Goal: Communication & Community: Answer question/provide support

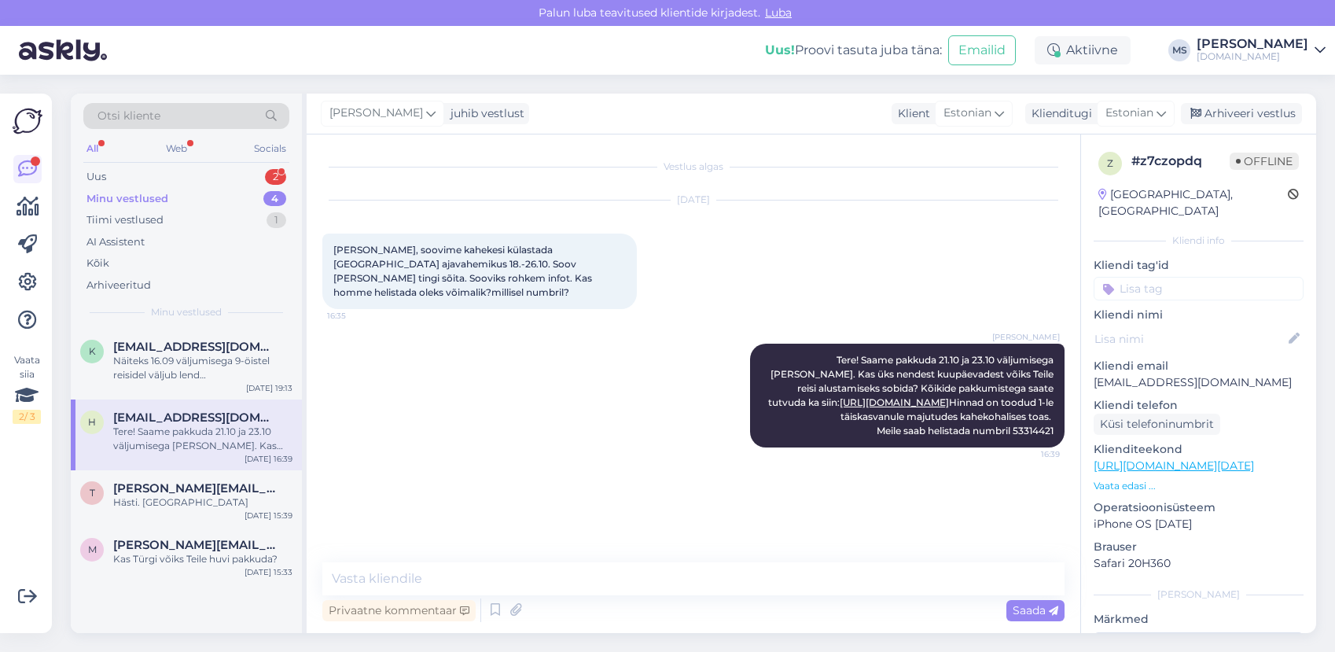
click at [207, 179] on div "Uus 2" at bounding box center [186, 177] width 206 height 22
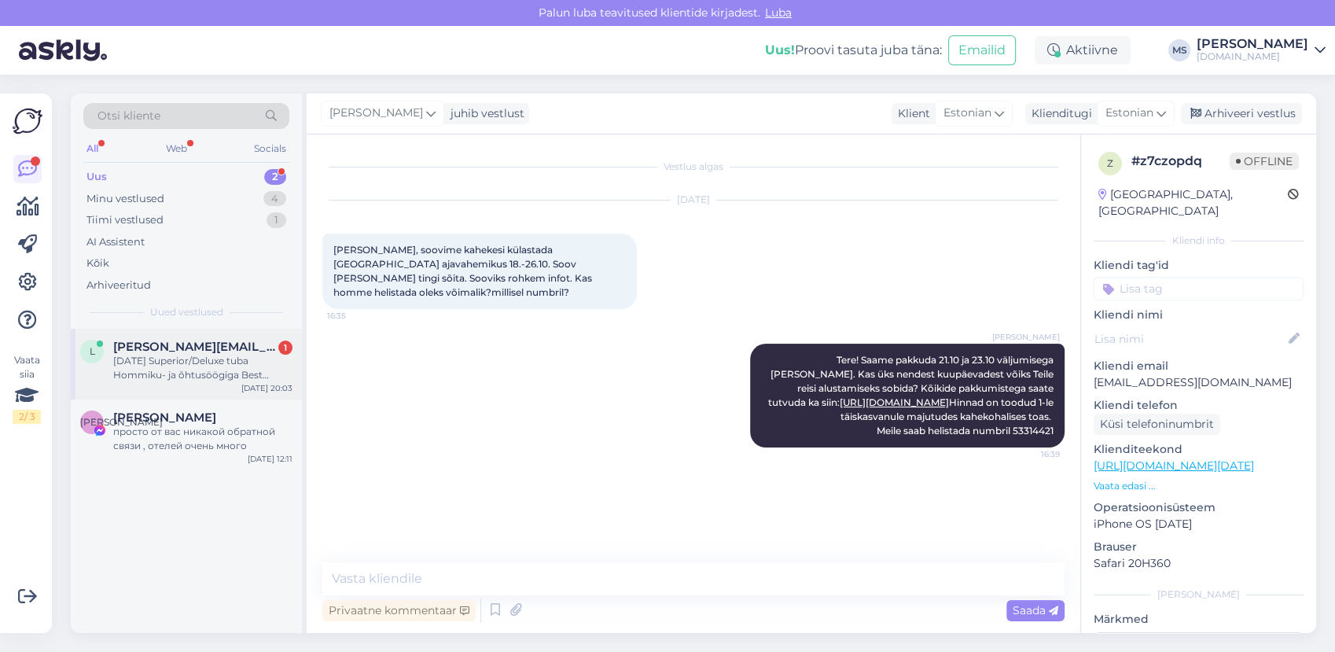
click at [177, 376] on div "[DATE] Superior/Deluxe tuba Hommiku- ja õhtusöögiga Best Western Premier Sonase…" at bounding box center [202, 368] width 179 height 28
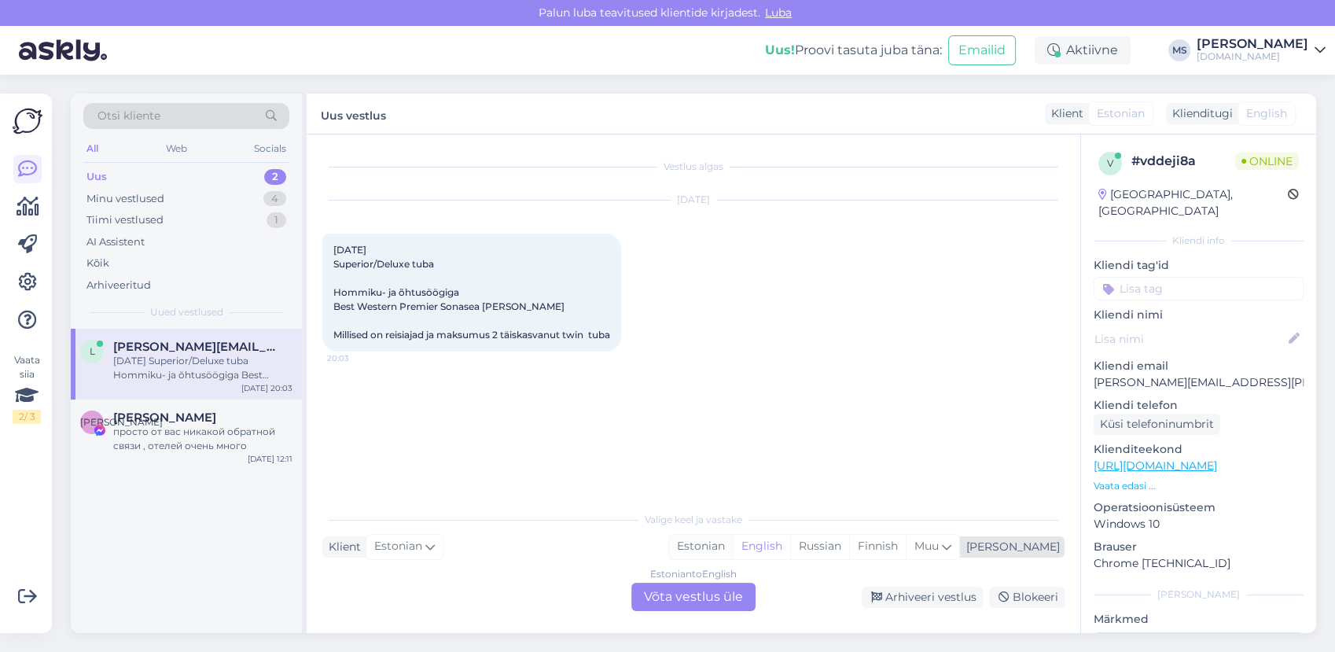
click at [733, 548] on div "Estonian" at bounding box center [701, 547] width 64 height 24
drag, startPoint x: 698, startPoint y: 606, endPoint x: 694, endPoint y: 599, distance: 8.5
click at [698, 605] on div "Estonian to Estonian Võta vestlus üle" at bounding box center [693, 597] width 124 height 28
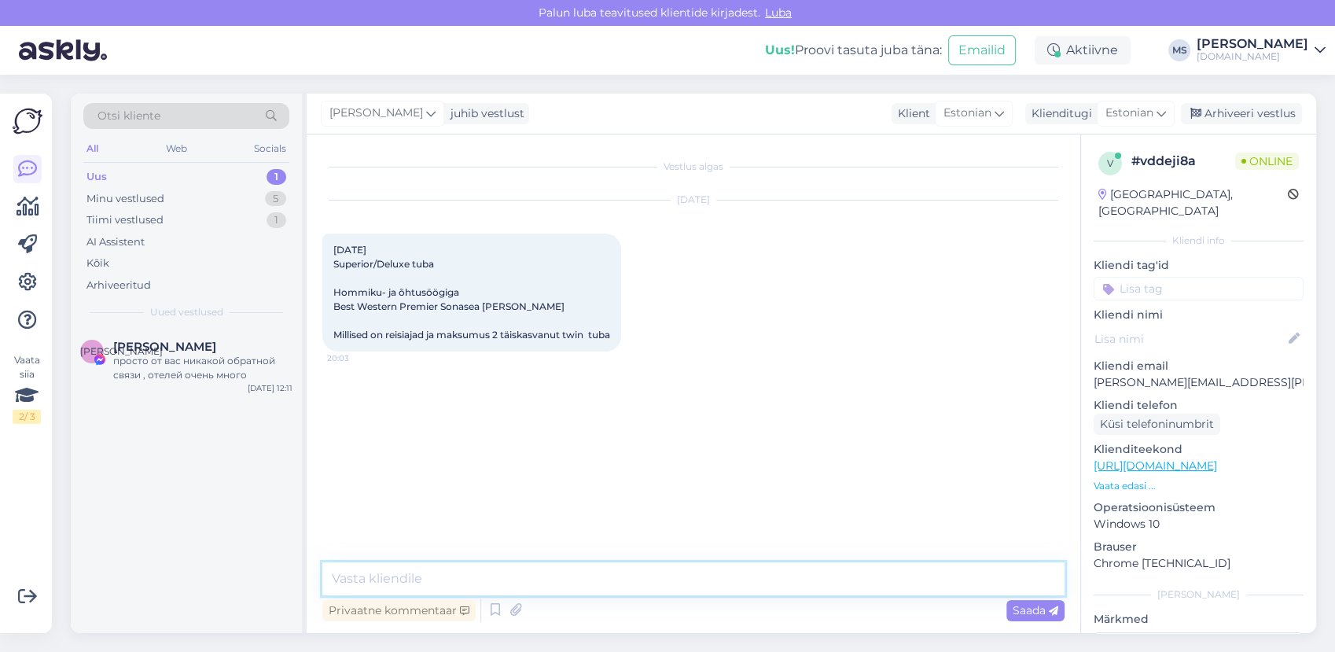
click at [656, 580] on textarea at bounding box center [693, 578] width 742 height 33
type textarea "Tere!"
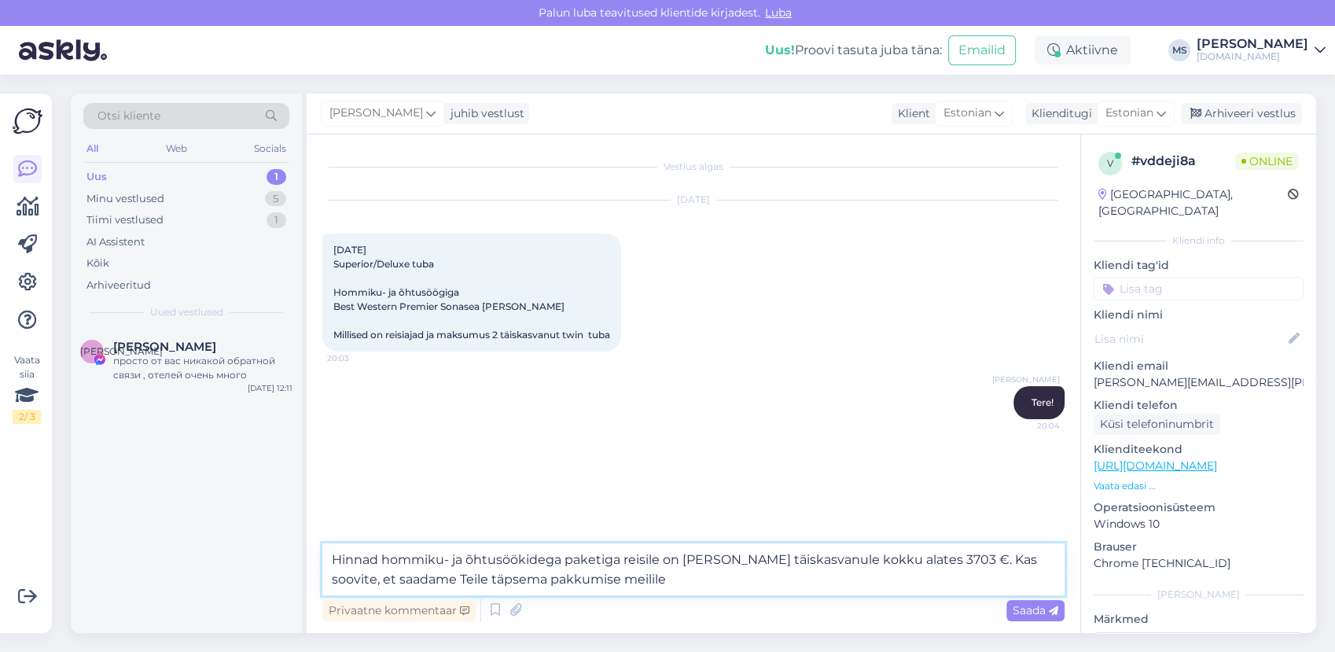
type textarea "Hinnad hommiku- ja õhtusöökidega paketiga reisile on [PERSON_NAME] täiskasvanul…"
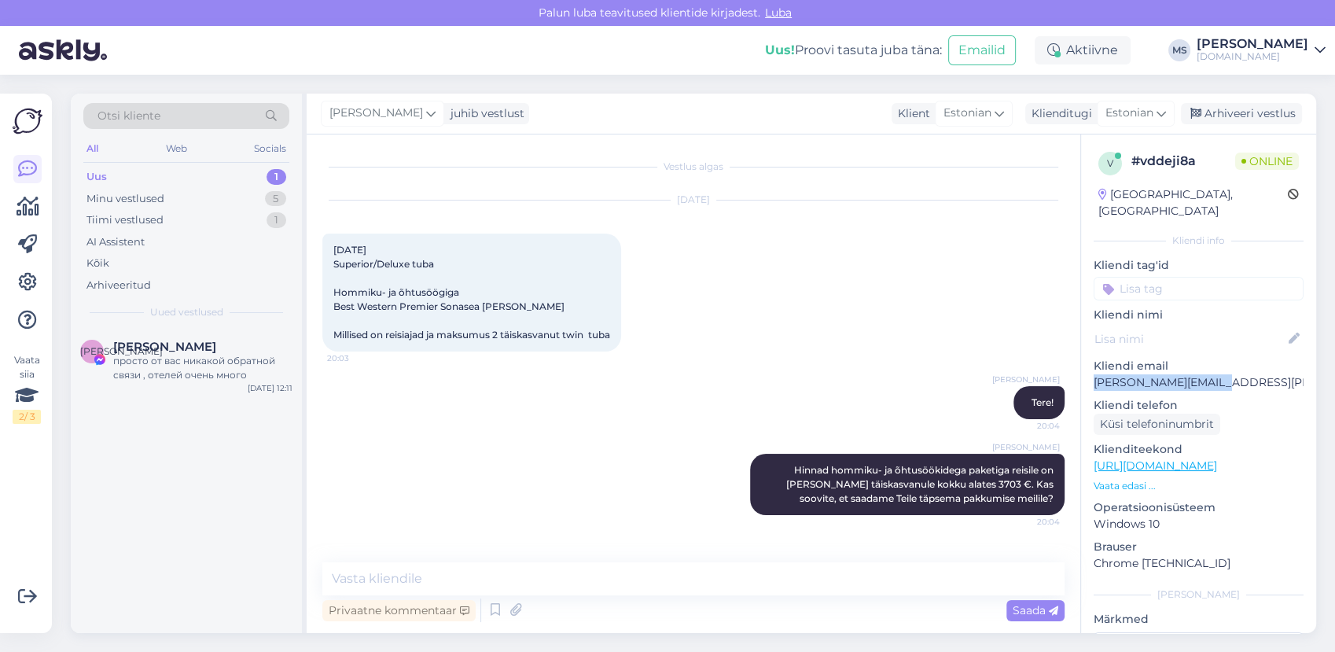
drag, startPoint x: 1225, startPoint y: 368, endPoint x: 1094, endPoint y: 367, distance: 131.3
click at [1094, 374] on p "[PERSON_NAME][EMAIL_ADDRESS][PERSON_NAME][DOMAIN_NAME]" at bounding box center [1199, 382] width 210 height 17
drag, startPoint x: 1094, startPoint y: 367, endPoint x: 1105, endPoint y: 370, distance: 11.4
copy p "[PERSON_NAME][EMAIL_ADDRESS][PERSON_NAME][DOMAIN_NAME]"
click at [451, 514] on div "[PERSON_NAME] Hinnad hommiku- ja õhtusöökidega paketiga reisile on [PERSON_NAME…" at bounding box center [693, 484] width 742 height 96
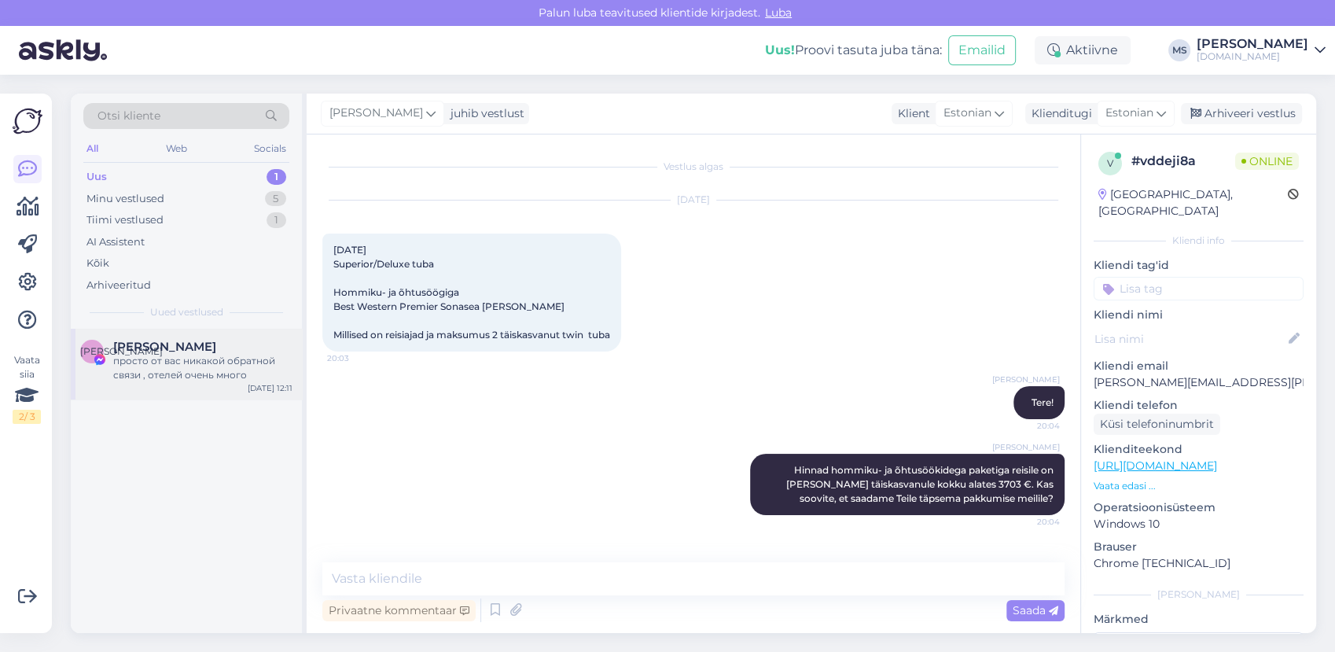
click at [226, 352] on div "[PERSON_NAME]" at bounding box center [202, 347] width 179 height 14
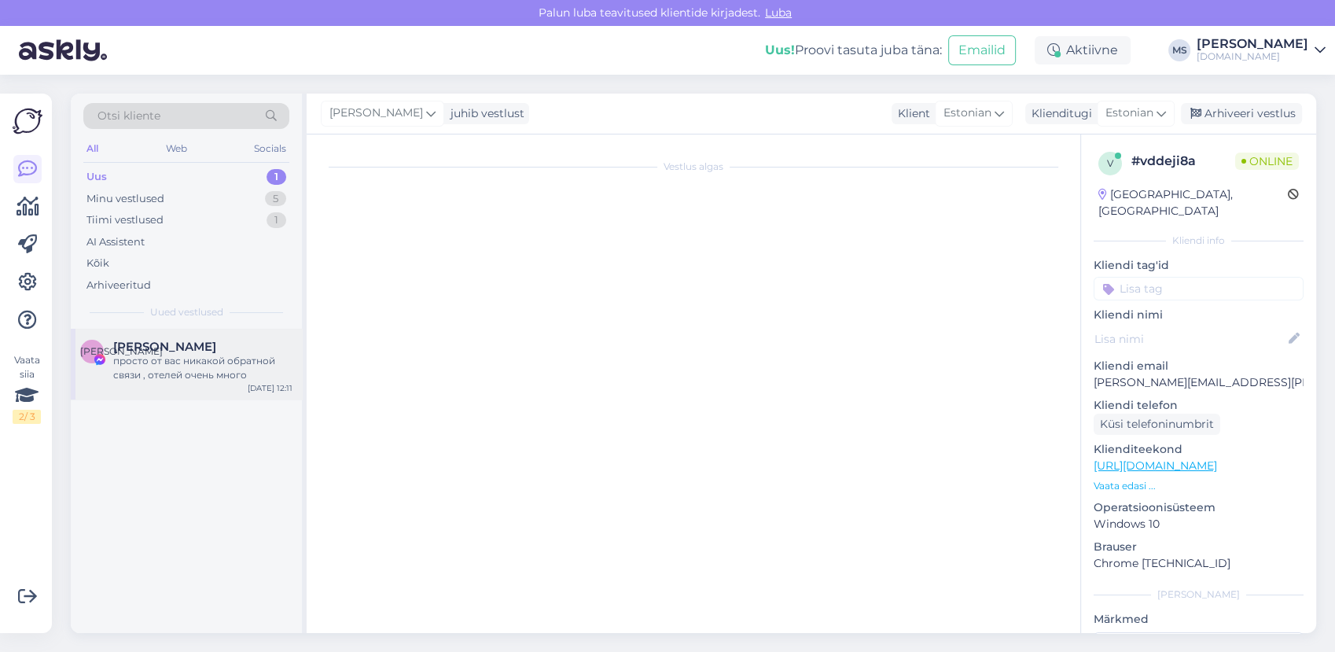
scroll to position [1404, 0]
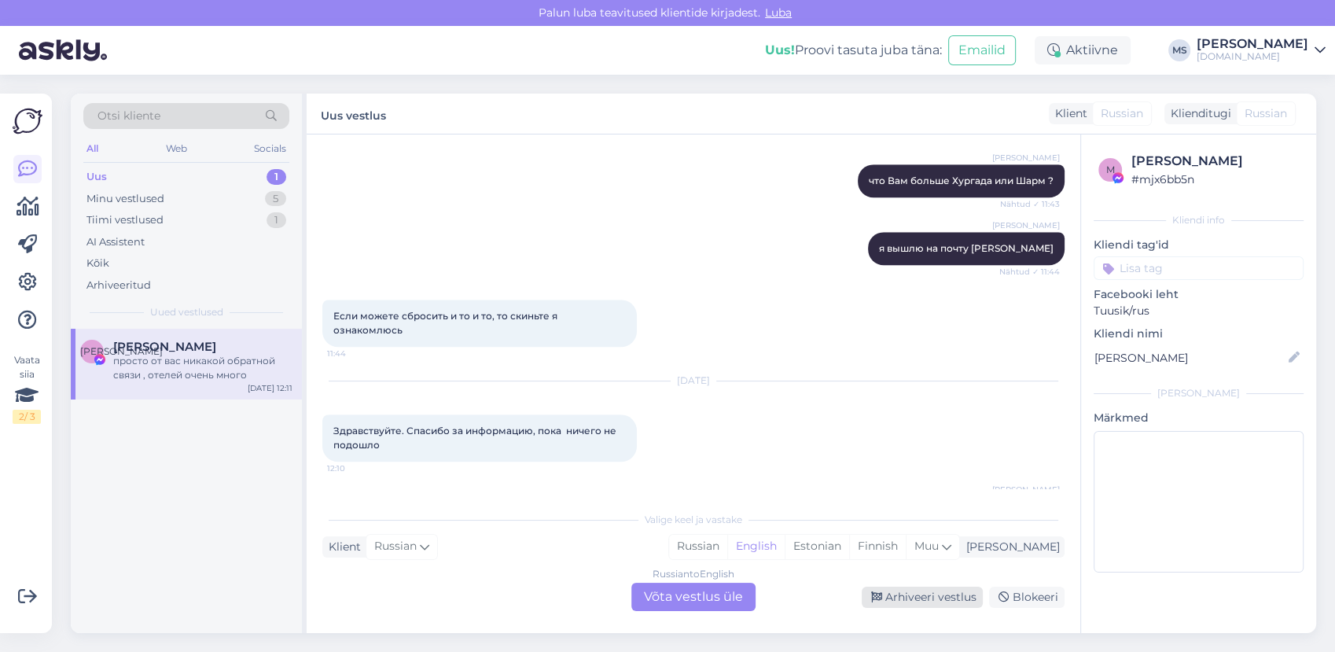
click at [921, 603] on div "Arhiveeri vestlus" at bounding box center [922, 597] width 121 height 21
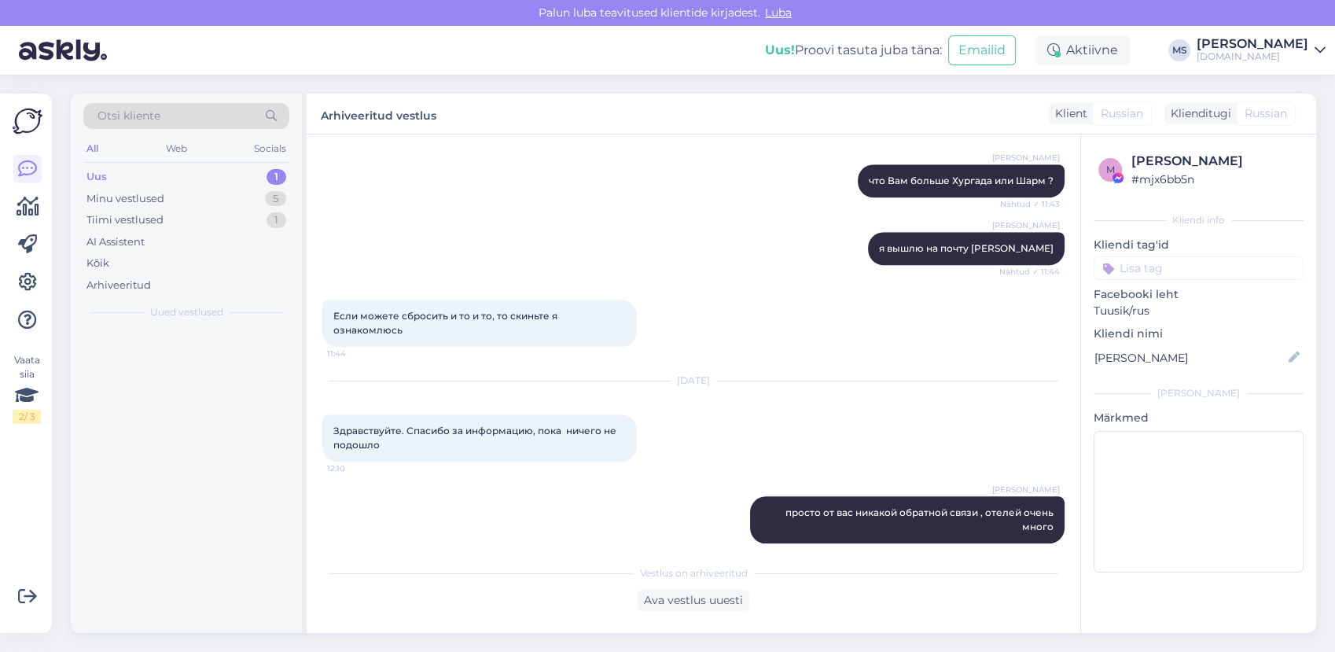
scroll to position [1351, 0]
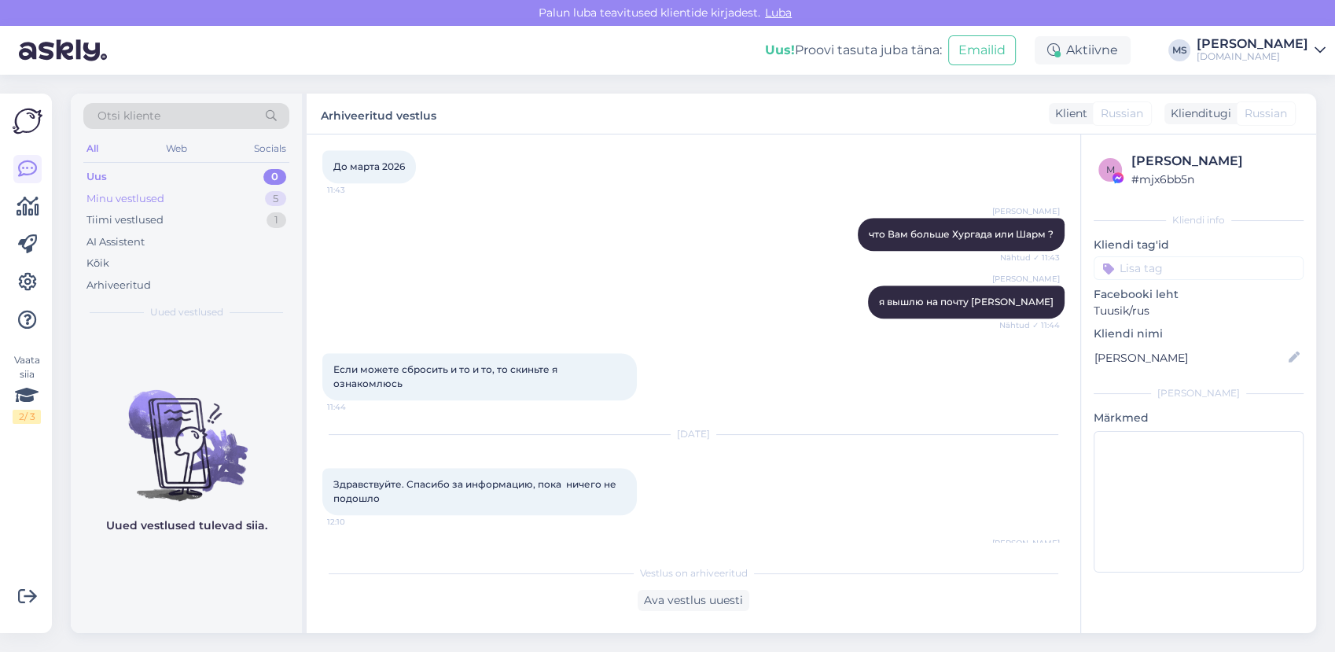
click at [173, 189] on div "Minu vestlused 5" at bounding box center [186, 199] width 206 height 22
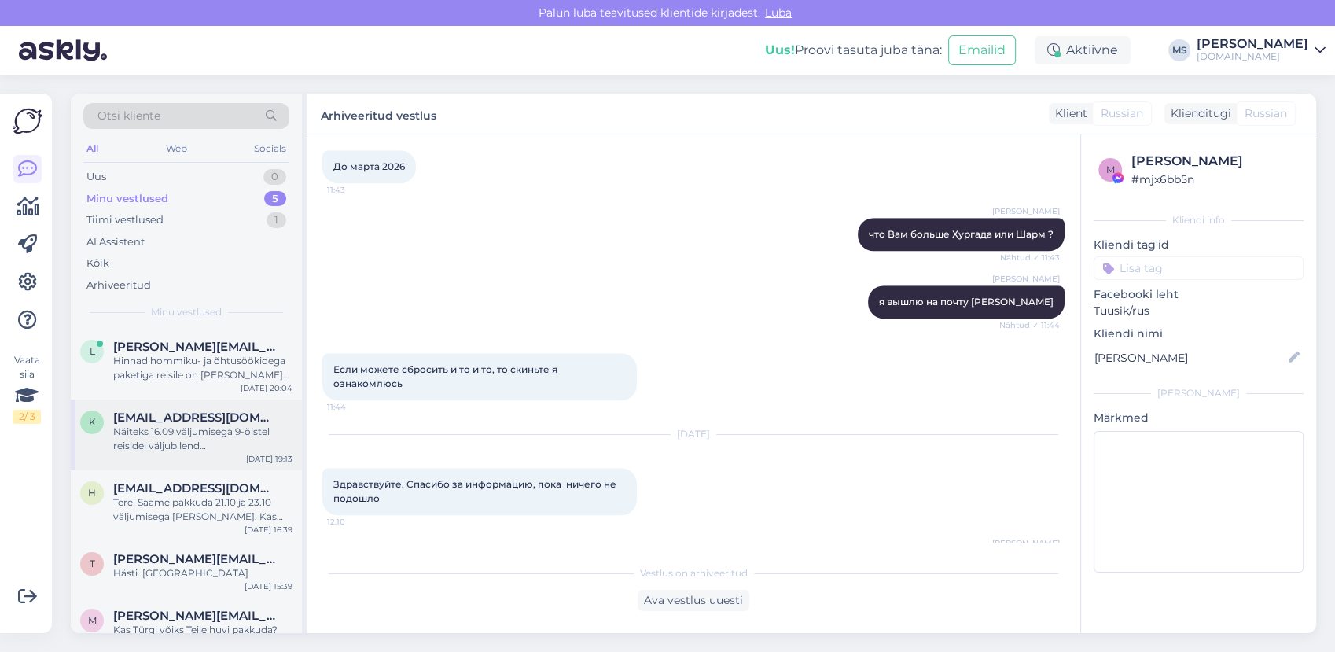
click at [164, 441] on div "Näiteks 16.09 väljumisega 9-öistel reisidel väljub lend [GEOGRAPHIC_DATA] 16:20…" at bounding box center [202, 439] width 179 height 28
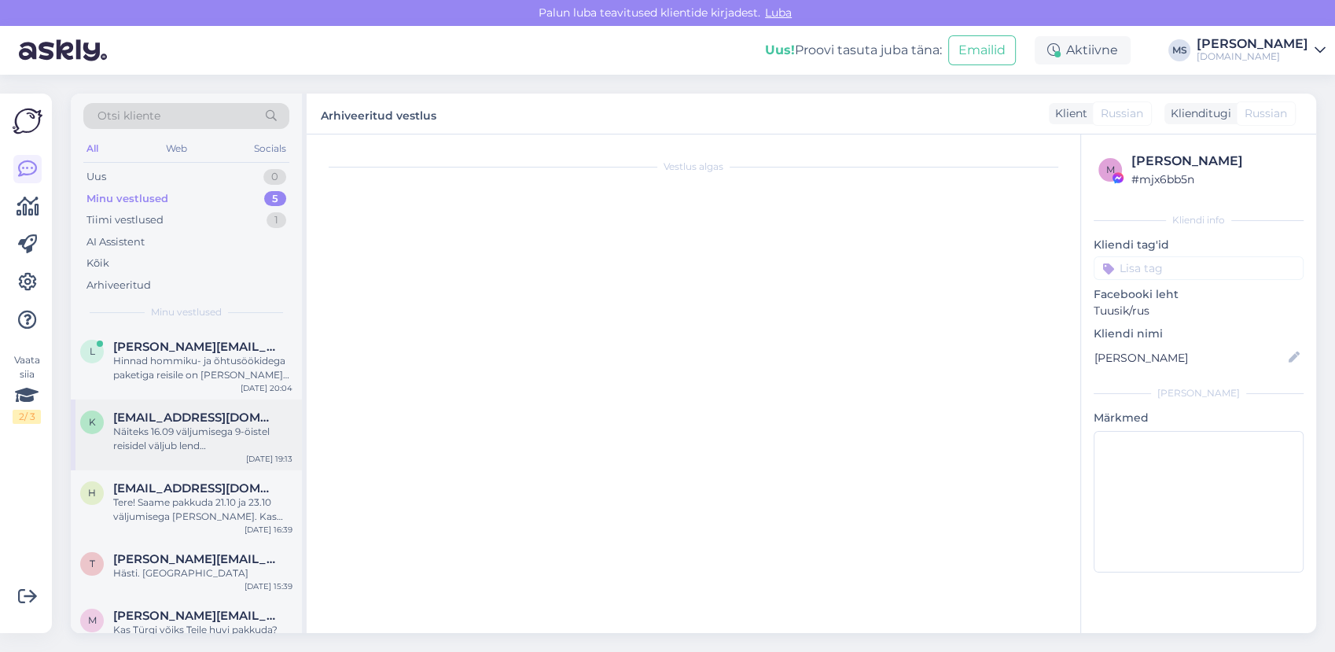
scroll to position [311, 0]
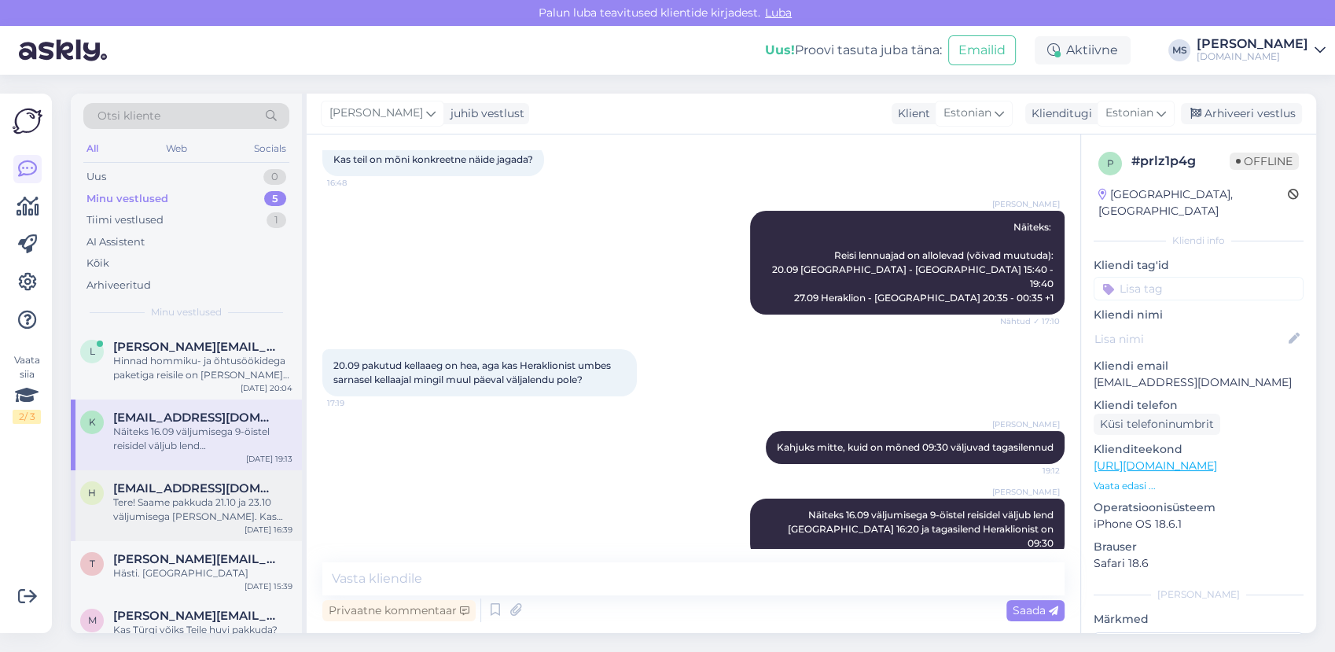
click at [186, 524] on div "h [EMAIL_ADDRESS][DOMAIN_NAME] Tere! Saame pakkuda 21.10 ja 23.10 väljumisega […" at bounding box center [186, 505] width 231 height 71
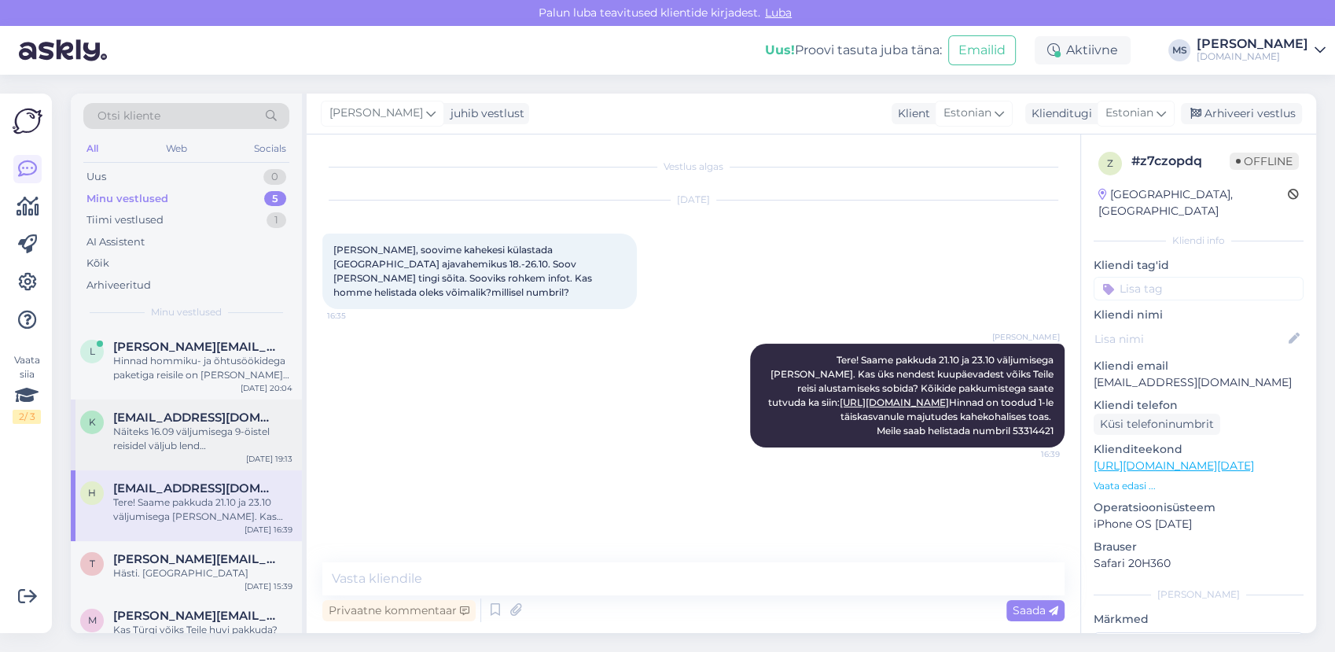
click at [170, 443] on div "Näiteks 16.09 väljumisega 9-öistel reisidel väljub lend [GEOGRAPHIC_DATA] 16:20…" at bounding box center [202, 439] width 179 height 28
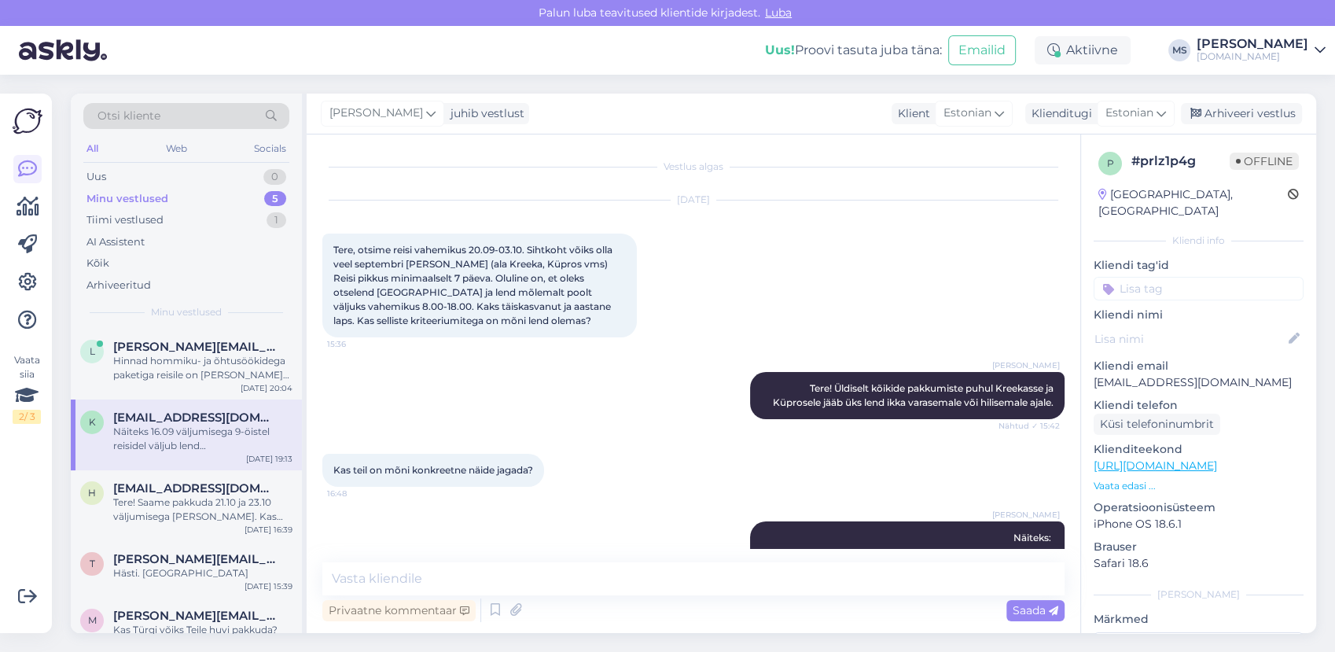
scroll to position [311, 0]
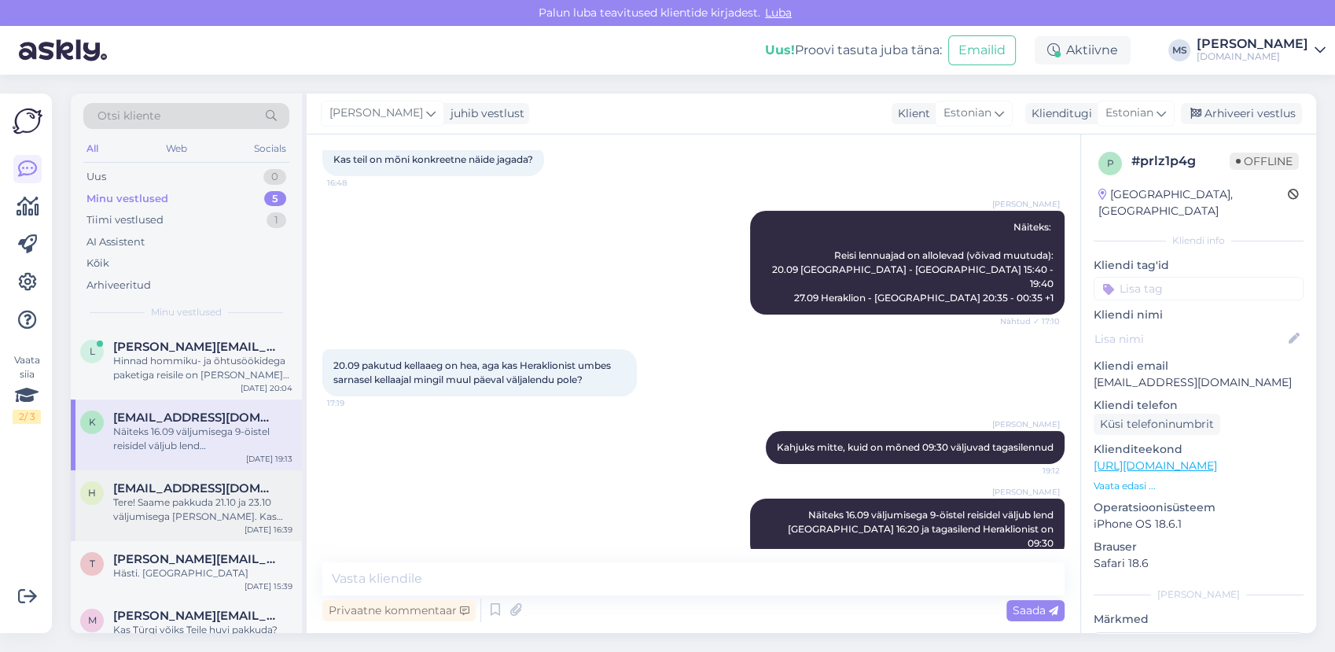
click at [175, 515] on div "Tere! Saame pakkuda 21.10 ja 23.10 väljumisega [PERSON_NAME]. Kas üks nendest k…" at bounding box center [202, 509] width 179 height 28
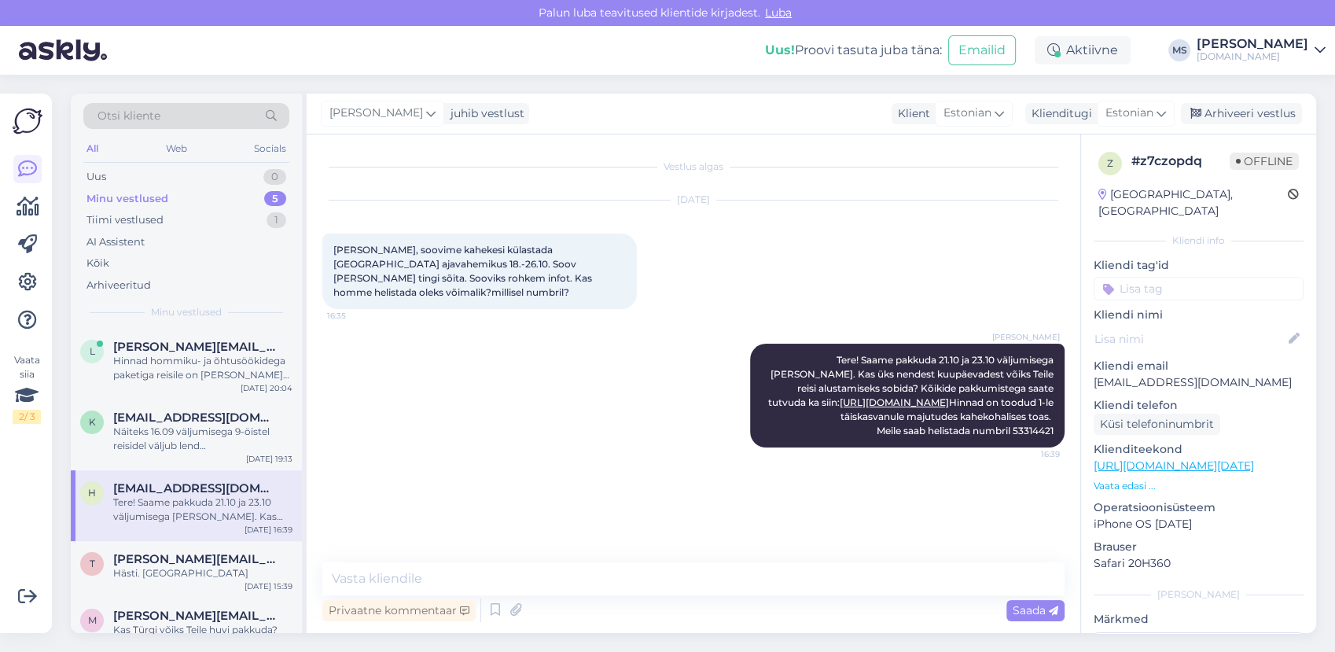
scroll to position [0, 0]
click at [1231, 117] on div "Arhiveeri vestlus" at bounding box center [1241, 113] width 121 height 21
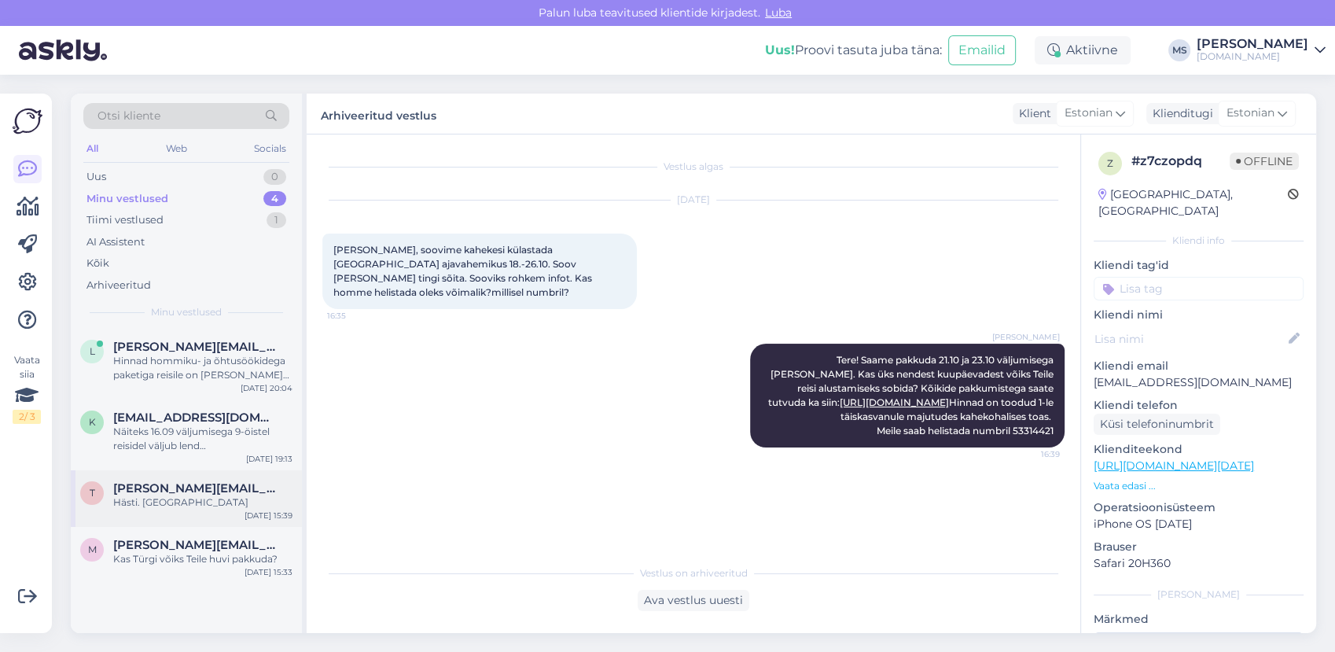
click at [201, 501] on div "Hästi. [GEOGRAPHIC_DATA]" at bounding box center [202, 502] width 179 height 14
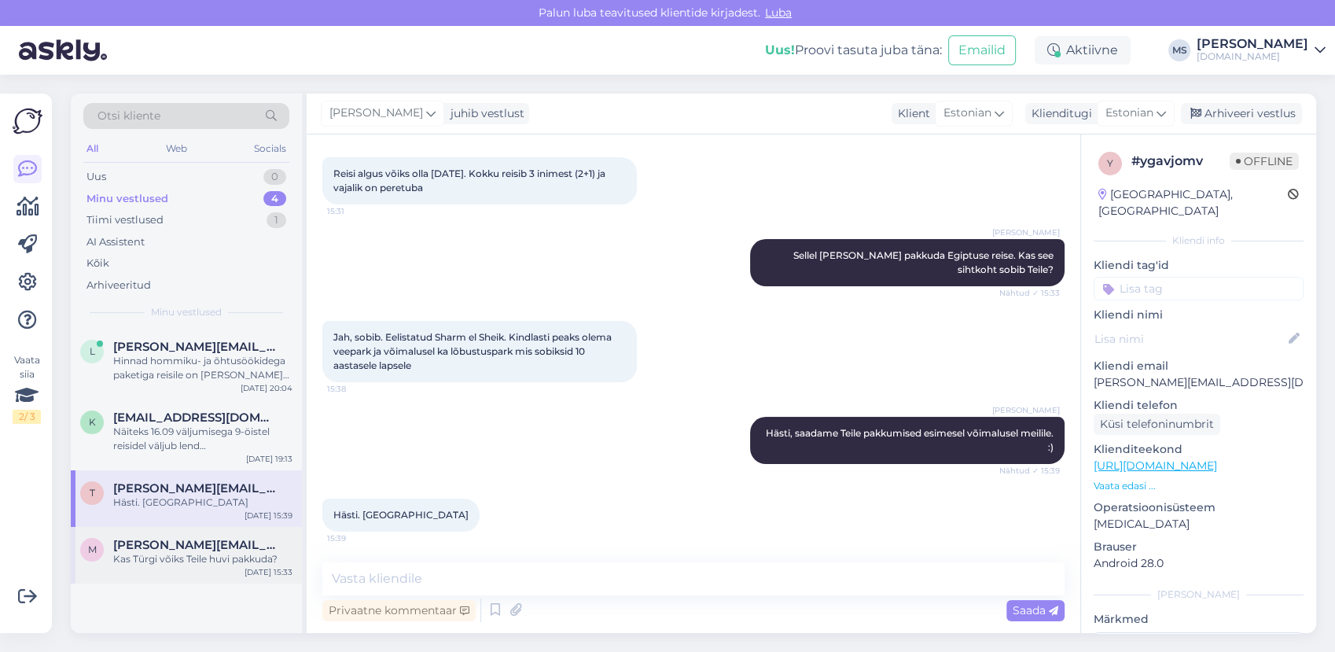
click at [193, 559] on div "Kas Türgi võiks Teile huvi pakkuda?" at bounding box center [202, 559] width 179 height 14
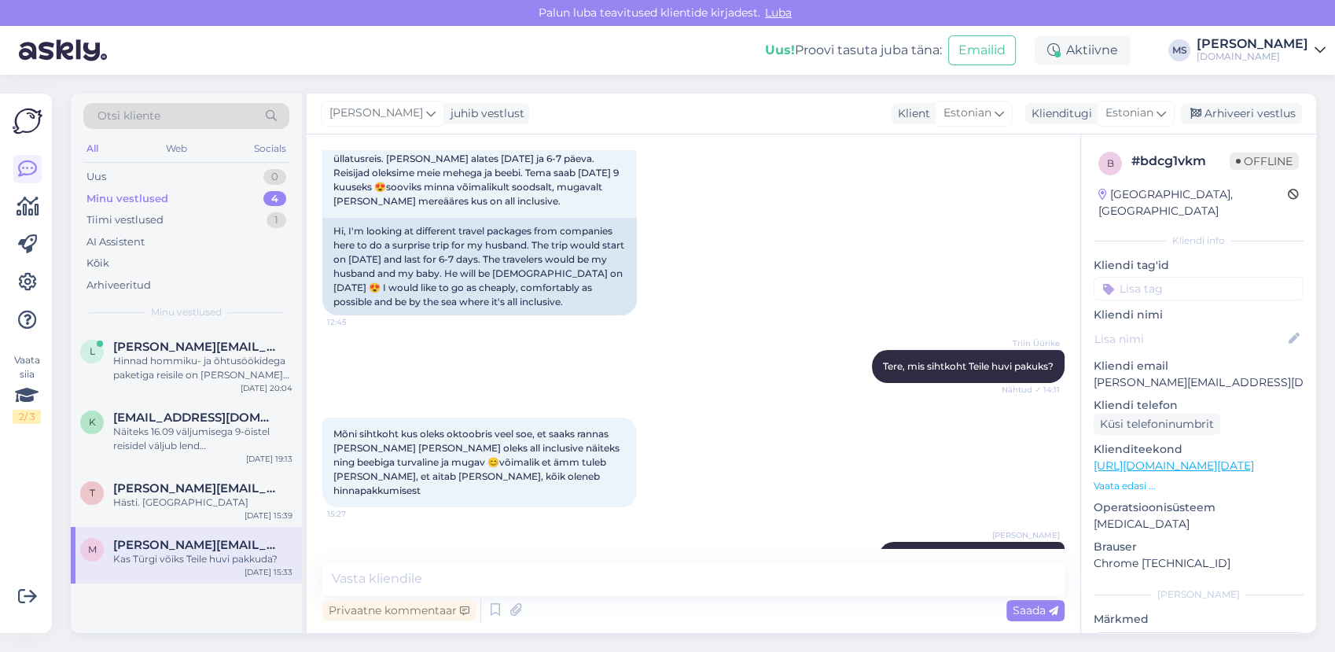
scroll to position [229, 0]
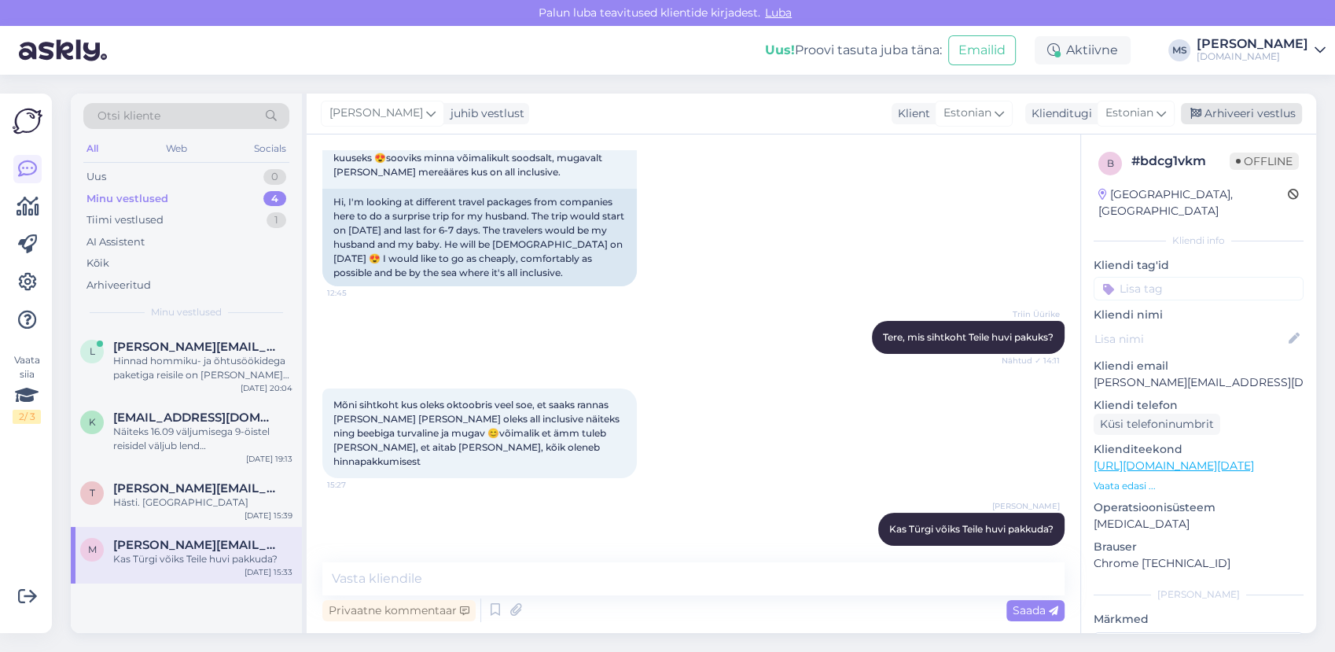
click at [1224, 112] on div "Arhiveeri vestlus" at bounding box center [1241, 113] width 121 height 21
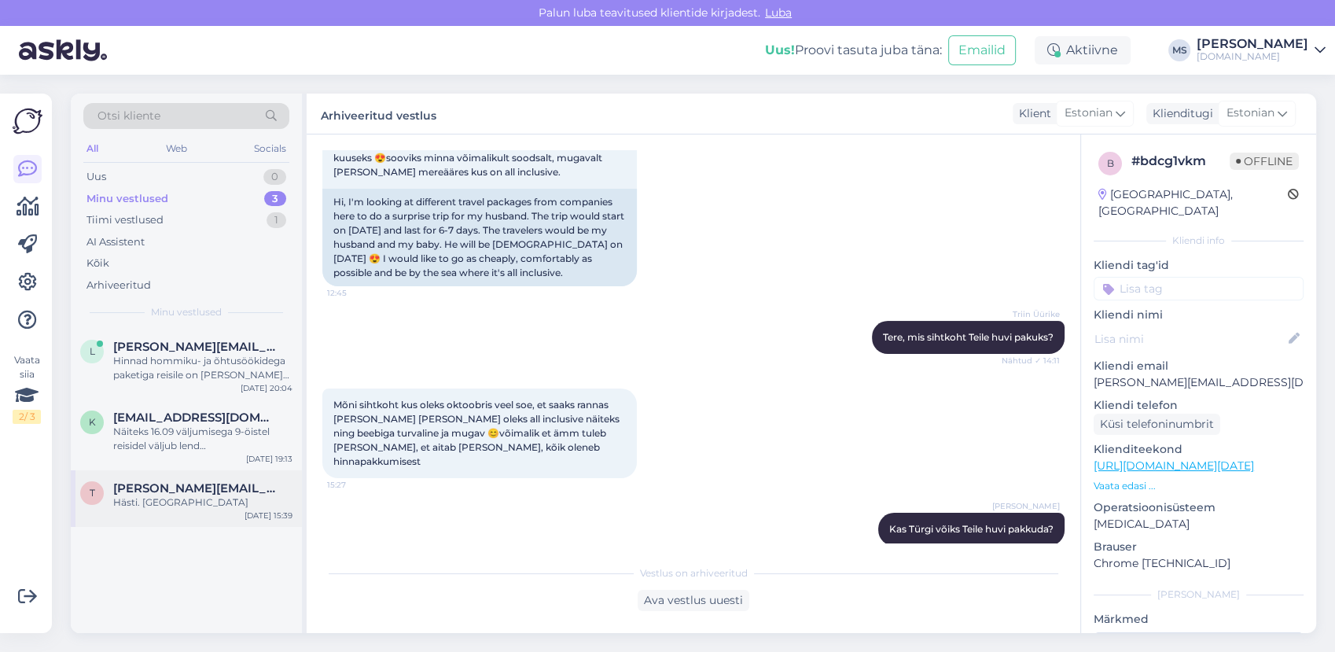
click at [196, 496] on div "Hästi. [GEOGRAPHIC_DATA]" at bounding box center [202, 502] width 179 height 14
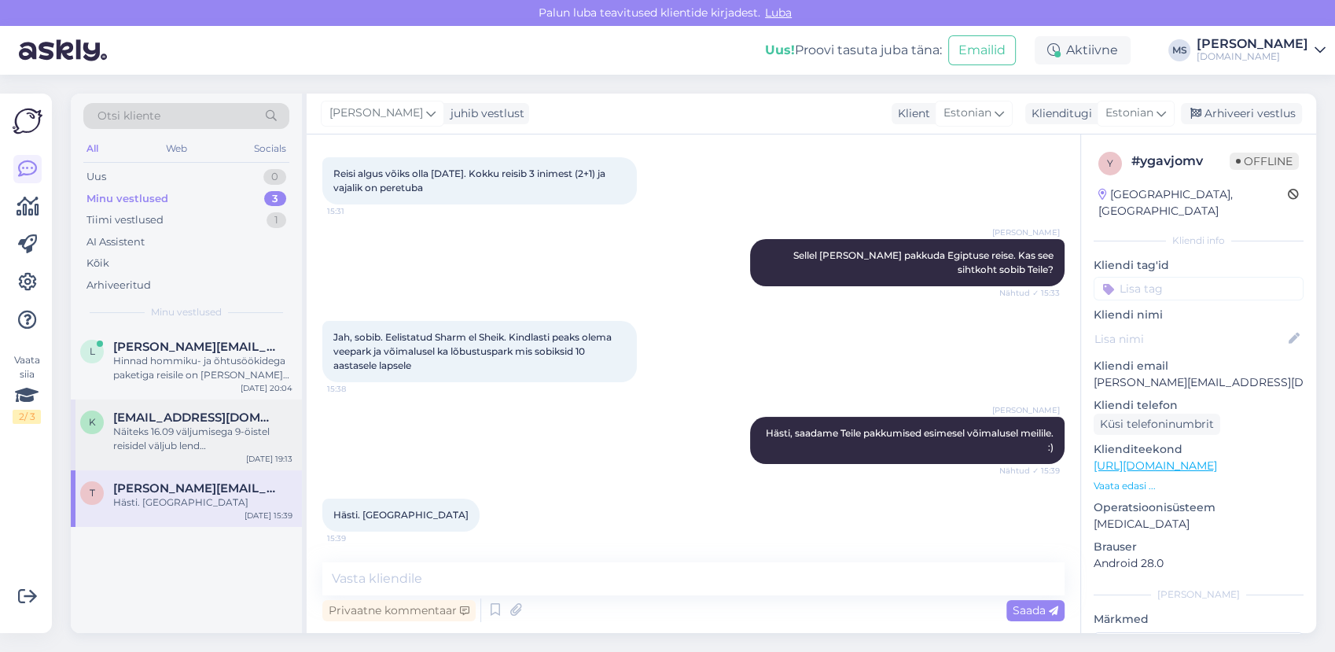
click at [193, 443] on div "Näiteks 16.09 väljumisega 9-öistel reisidel väljub lend [GEOGRAPHIC_DATA] 16:20…" at bounding box center [202, 439] width 179 height 28
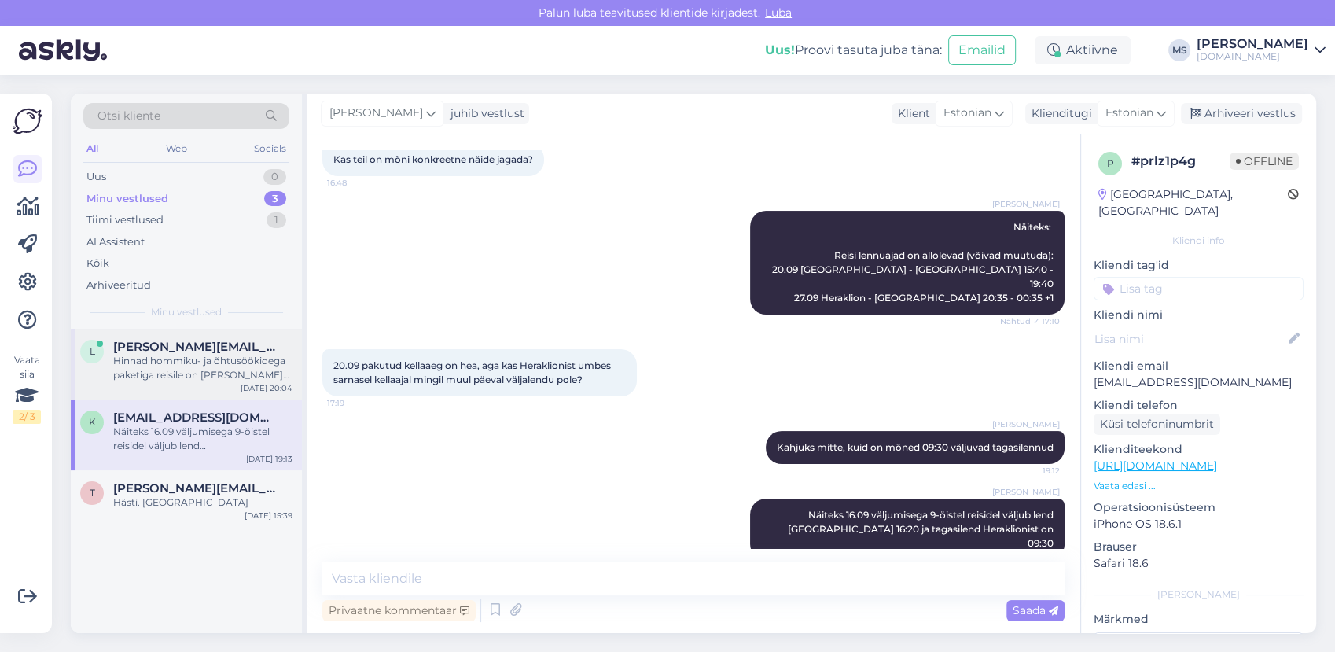
click at [190, 385] on div "l [PERSON_NAME][EMAIL_ADDRESS][PERSON_NAME][DOMAIN_NAME] Hinnad hommiku- ja õht…" at bounding box center [186, 364] width 231 height 71
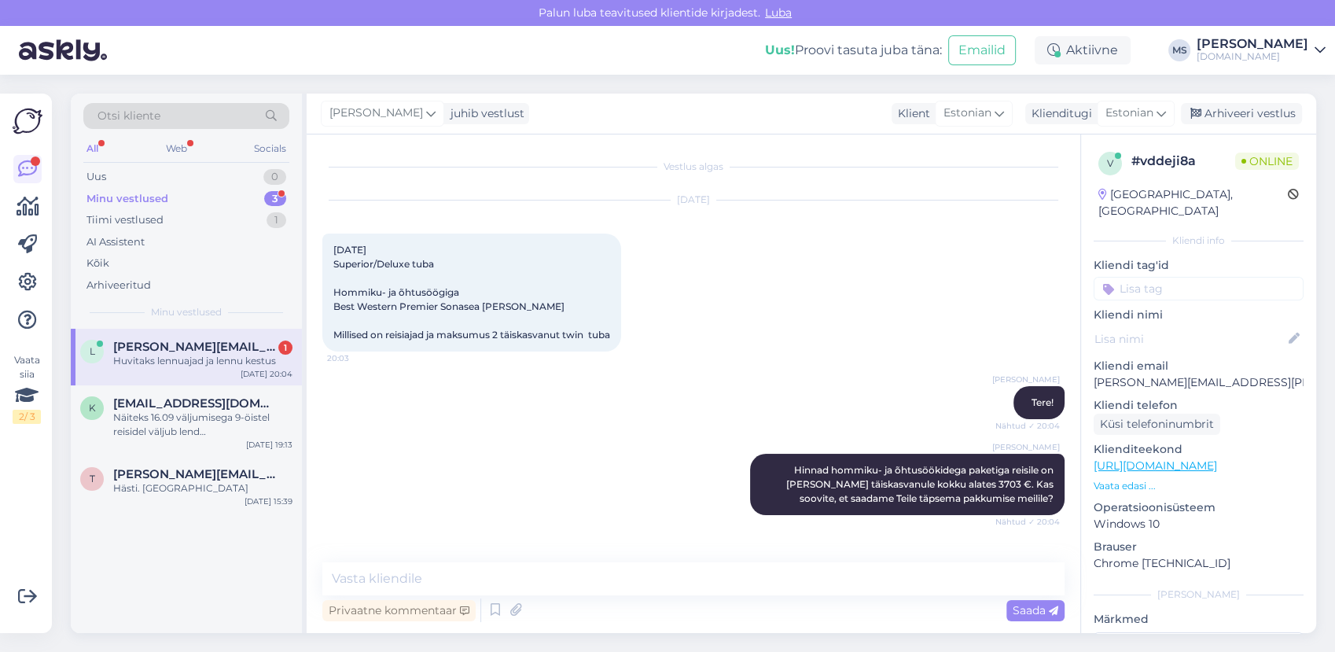
scroll to position [51, 0]
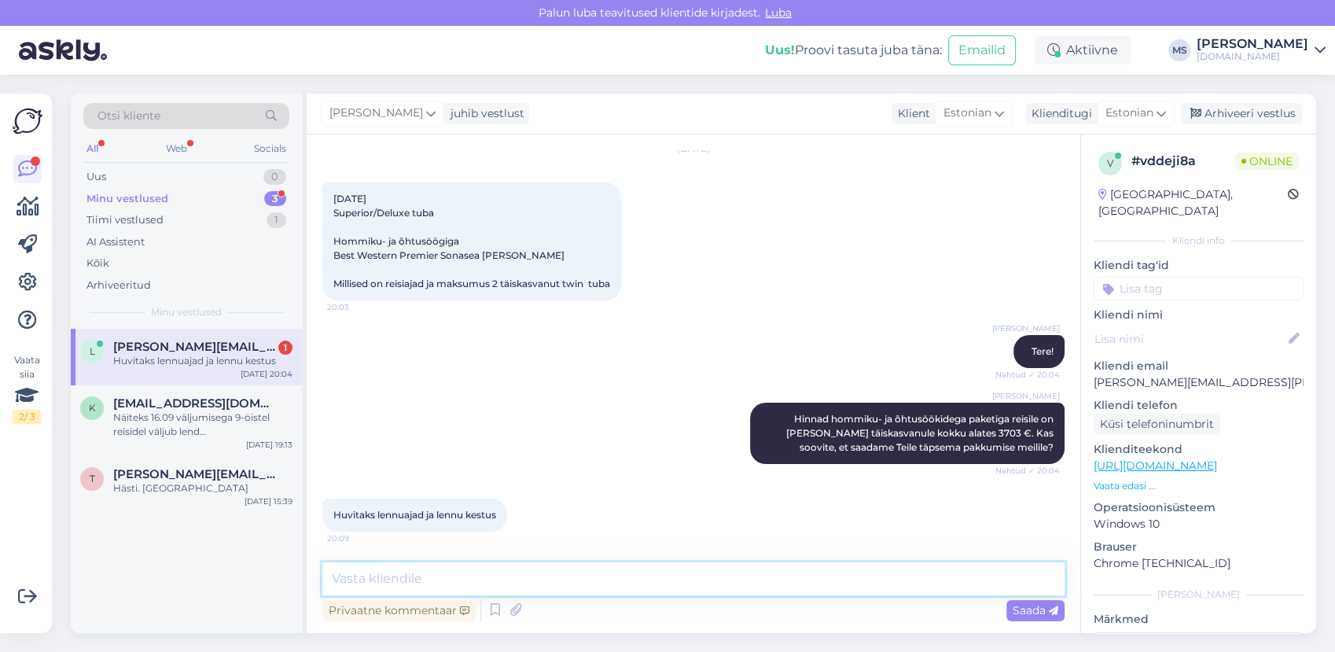
click at [407, 589] on textarea at bounding box center [693, 578] width 742 height 33
paste textarea "23:55 TLL - 19:15+1 PQC"
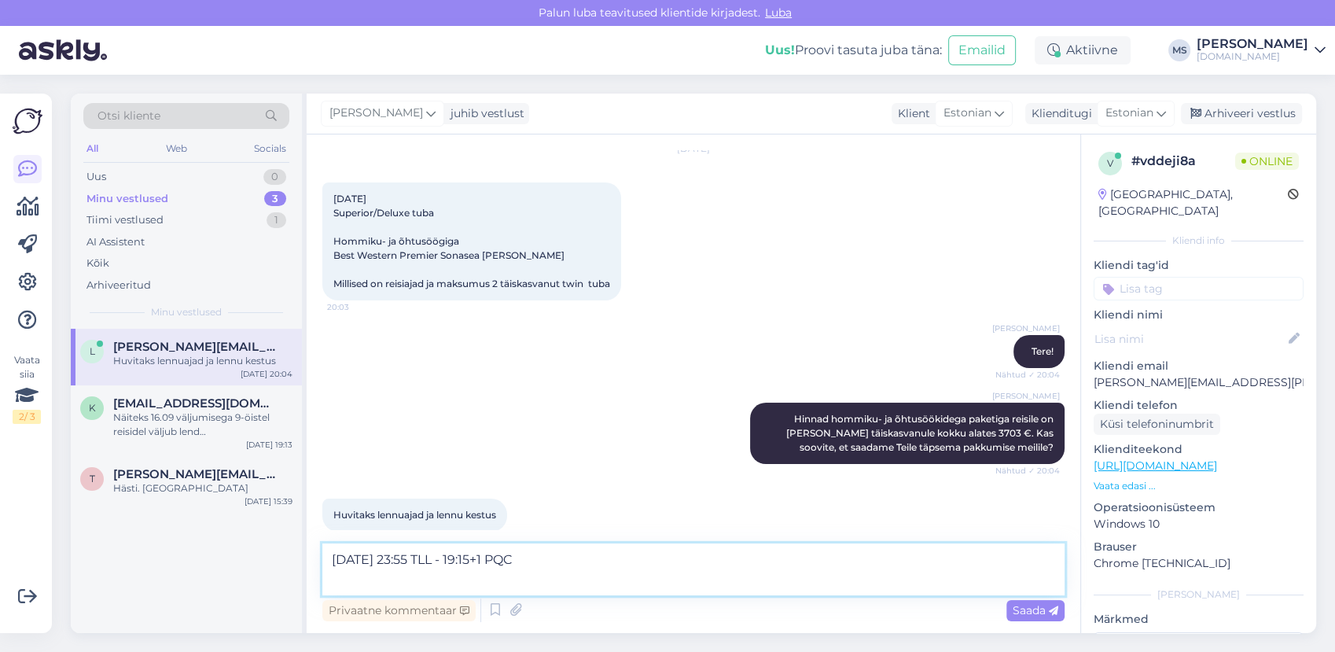
scroll to position [68, 0]
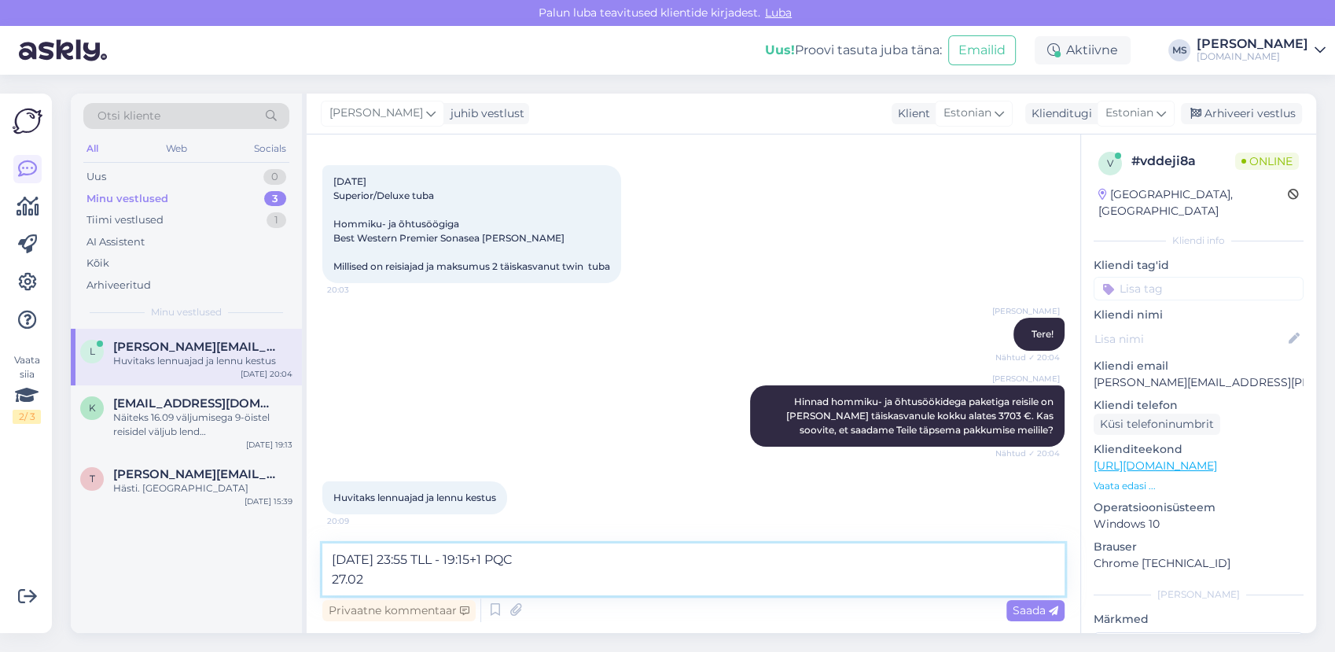
paste textarea "11:30 PQC - 22:25 TLL"
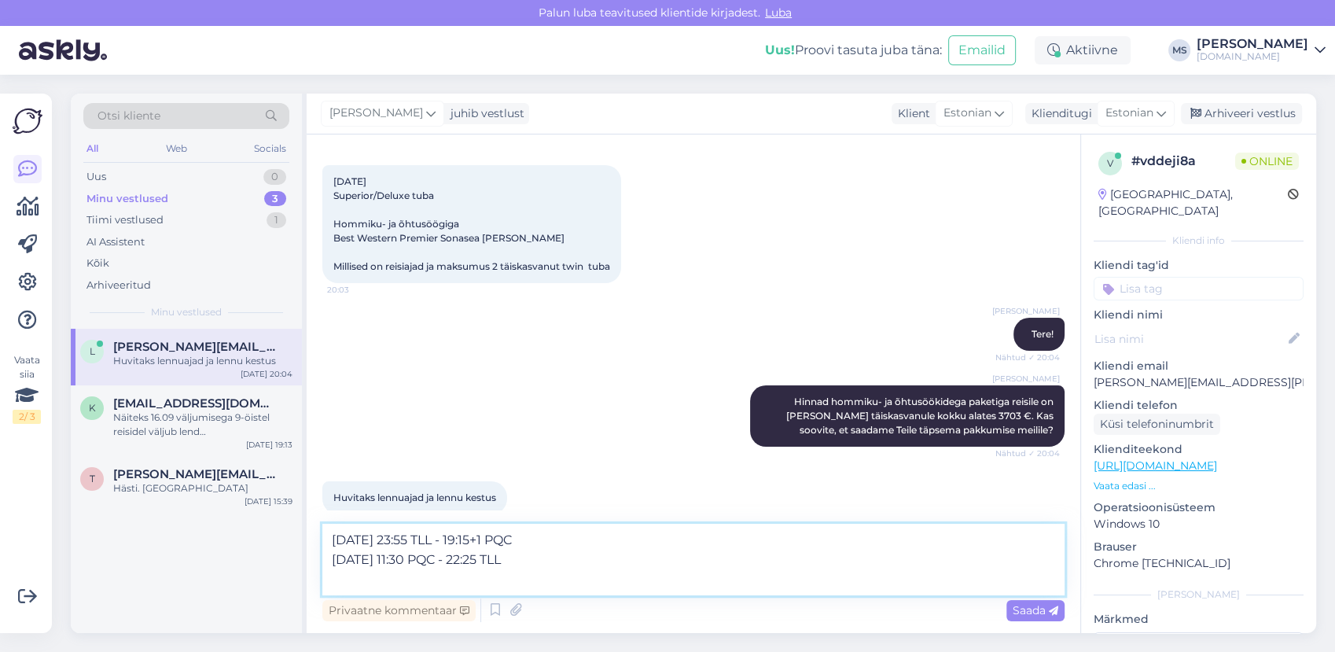
paste textarea "Otselend tunniajase tankimiseks mõeldud vahepeatusega Sharjah's."
type textarea "[DATE] 23:55 TLL - 19:15+1 PQC [DATE] 11:30 PQC - 22:25 TLL Otselend tunniajase…"
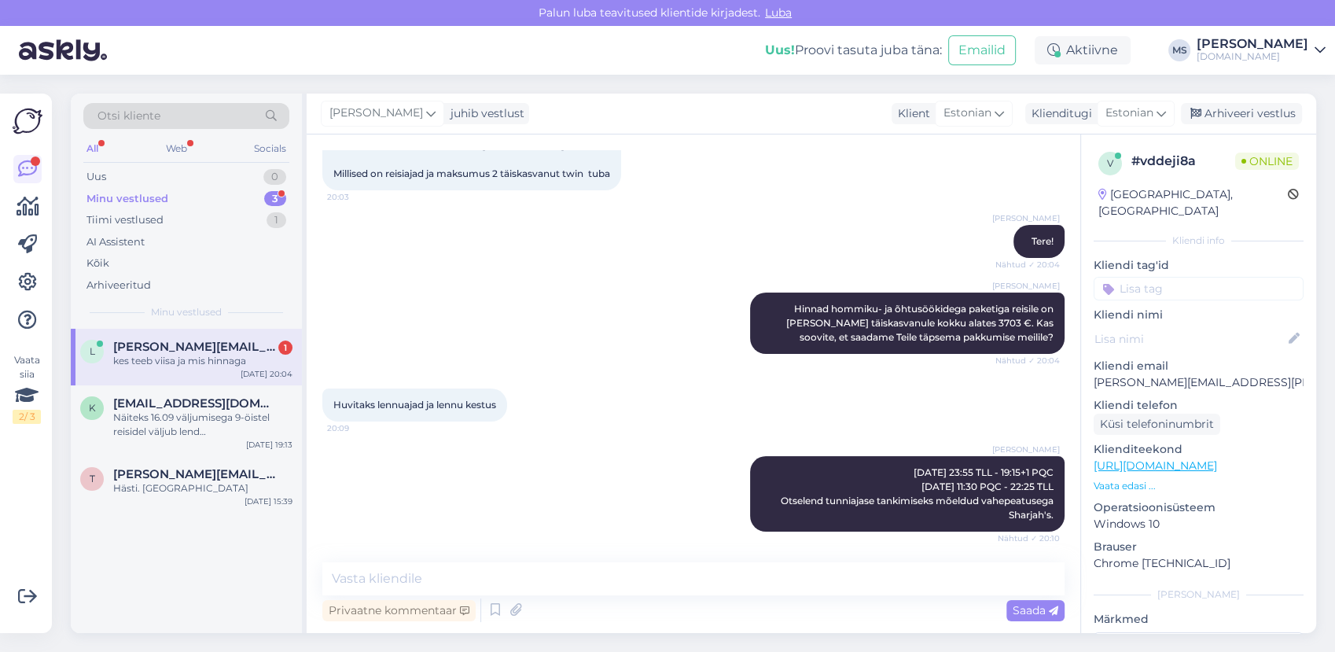
scroll to position [229, 0]
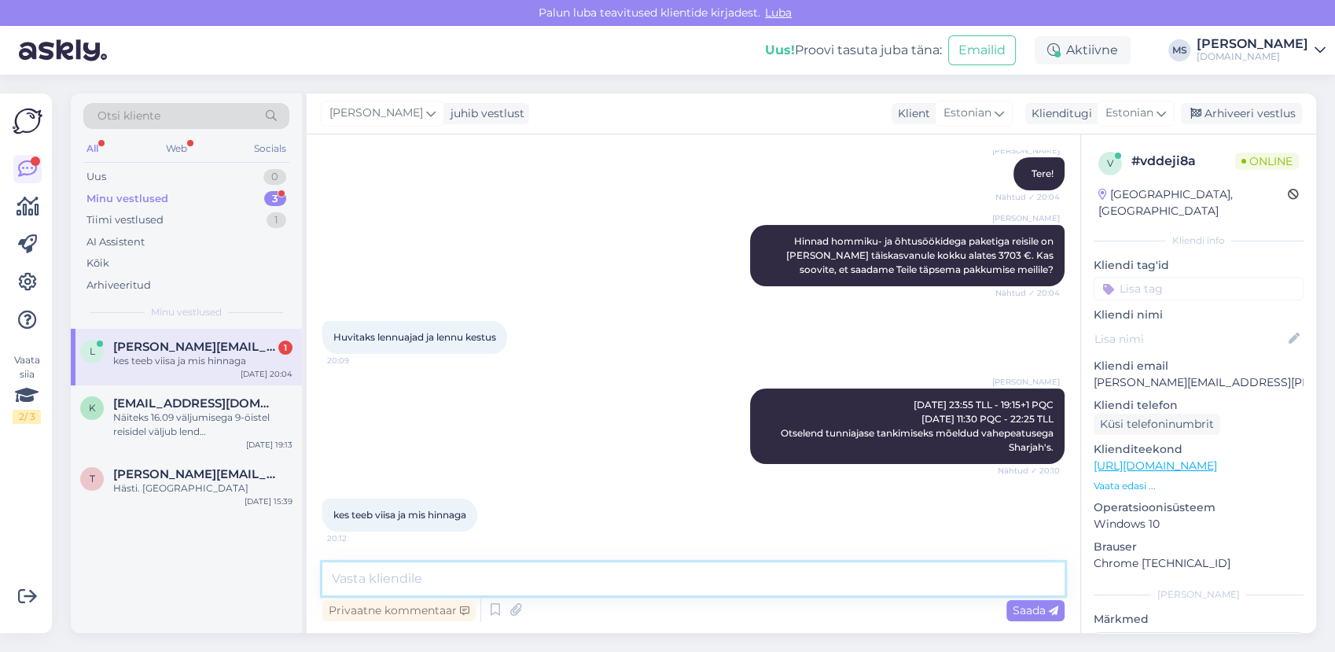
click at [396, 591] on textarea at bounding box center [693, 578] width 742 height 33
paste textarea "E-viisa taotlus esitatakse veebis: Vietnami E-Viisa süsteemis"
click at [750, 591] on textarea "E-viisa taotlus esitatakse veebis: Vietnami E-Viisa süsteemis" at bounding box center [693, 578] width 742 height 33
paste textarea "[URL][DOMAIN_NAME]"
type textarea "E-viisa taotlus esitatakse veebis: Vietnami E-Viisa süsteemis: [URL][DOMAIN_NAM…"
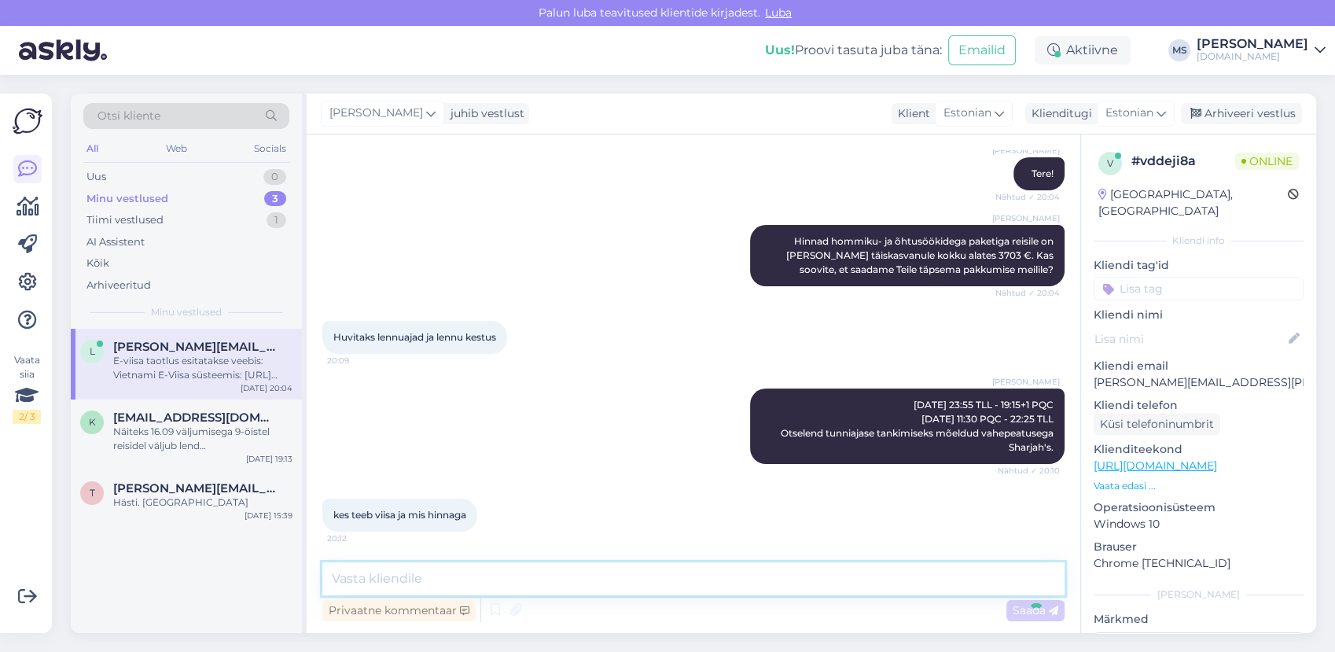
scroll to position [311, 0]
